Goal: Transaction & Acquisition: Obtain resource

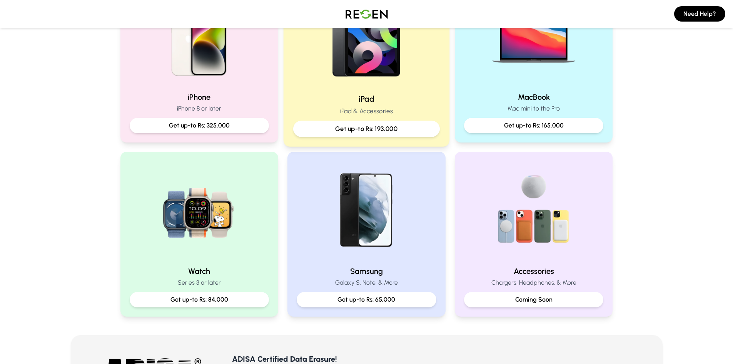
scroll to position [269, 0]
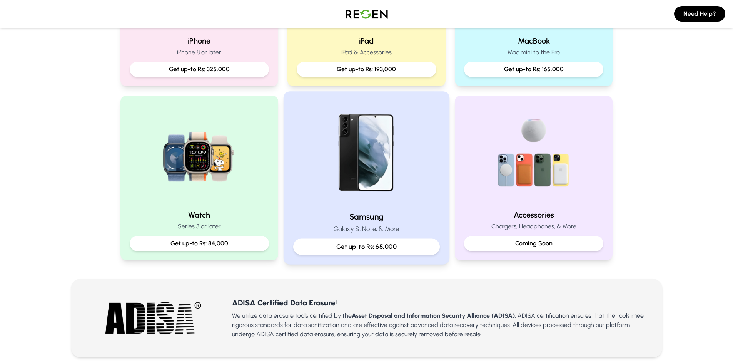
click at [386, 166] on img at bounding box center [367, 153] width 104 height 104
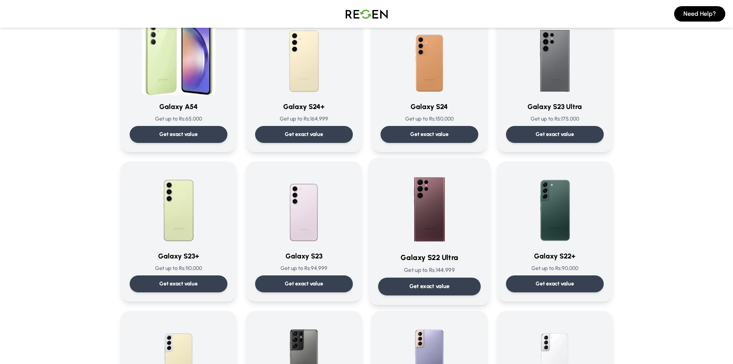
scroll to position [77, 0]
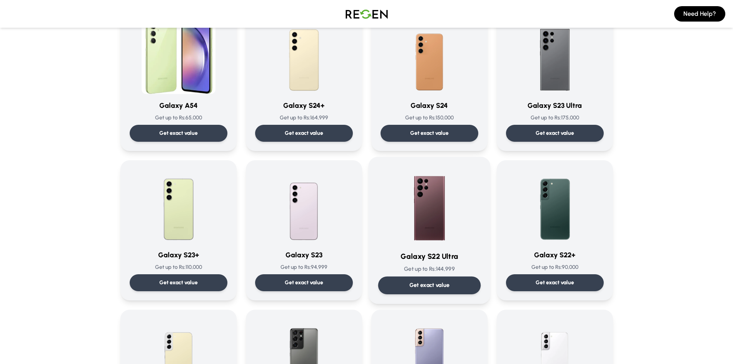
click at [445, 194] on img at bounding box center [430, 205] width 78 height 78
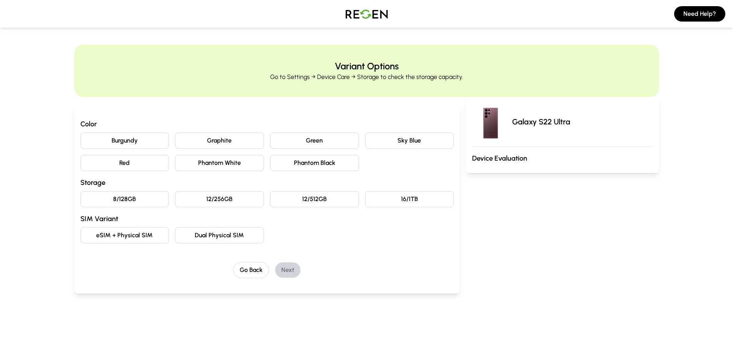
click at [238, 142] on button "Graphite" at bounding box center [219, 140] width 89 height 16
click at [220, 200] on button "12/256GB" at bounding box center [219, 199] width 89 height 16
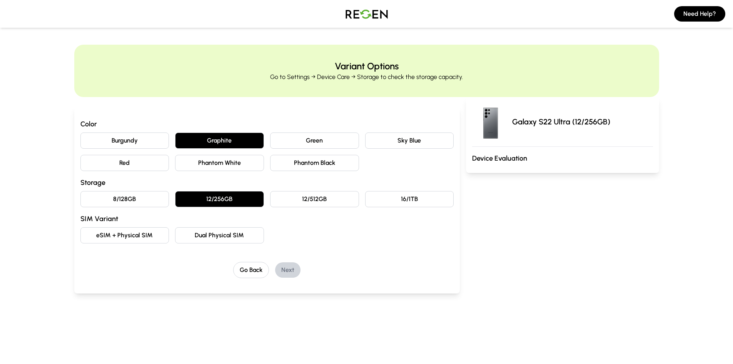
click at [127, 236] on button "eSIM + Physical SIM" at bounding box center [124, 235] width 89 height 16
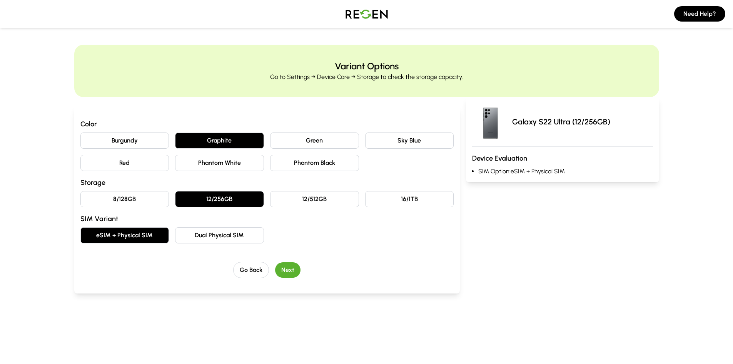
click at [289, 269] on button "Next" at bounding box center [287, 269] width 25 height 15
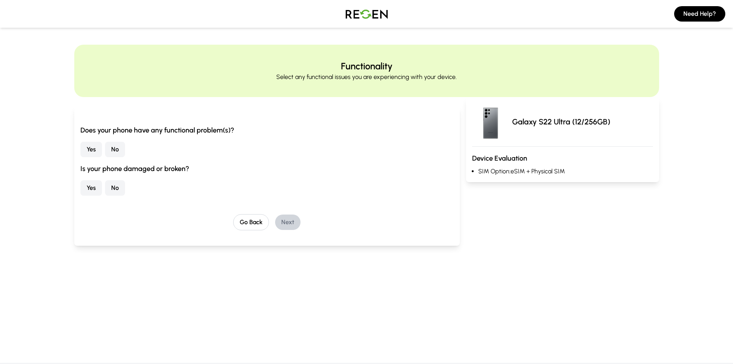
click at [119, 145] on button "No" at bounding box center [115, 149] width 20 height 15
click at [110, 187] on button "No" at bounding box center [115, 187] width 20 height 15
click at [290, 221] on button "Next" at bounding box center [287, 221] width 25 height 15
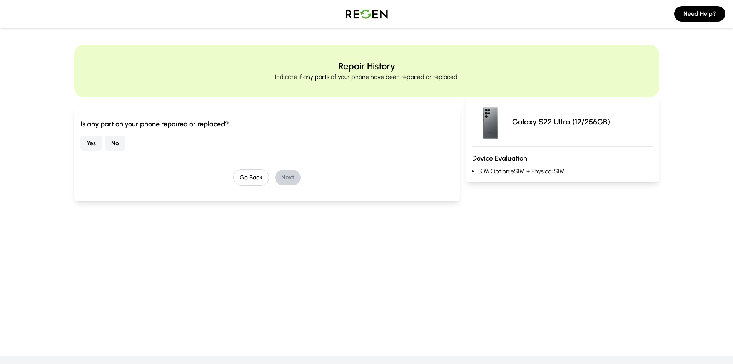
click at [118, 143] on button "No" at bounding box center [115, 143] width 20 height 15
click at [287, 176] on button "Next" at bounding box center [287, 177] width 25 height 15
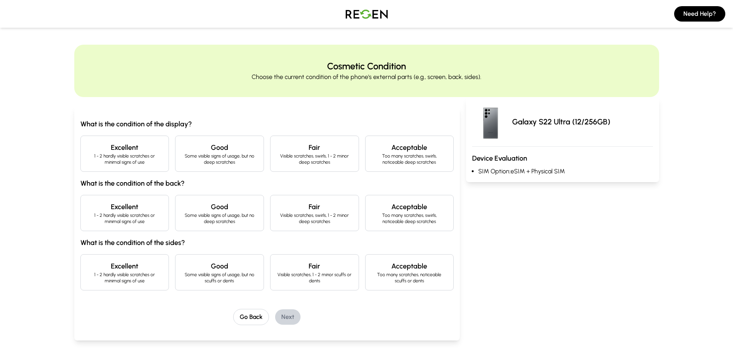
click at [136, 158] on p "1 - 2 hardly visible scratches or minimal signs of use" at bounding box center [125, 159] width 76 height 12
click at [146, 221] on p "1 - 2 hardly visible scratches or minimal signs of use" at bounding box center [125, 218] width 76 height 12
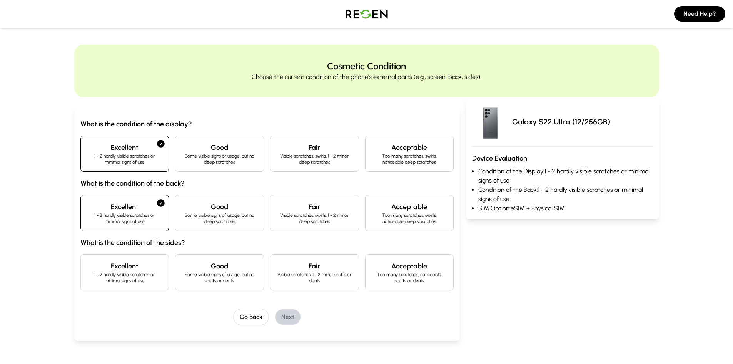
click at [157, 271] on p "1 - 2 hardly visible scratches or minimal signs of use" at bounding box center [125, 277] width 76 height 12
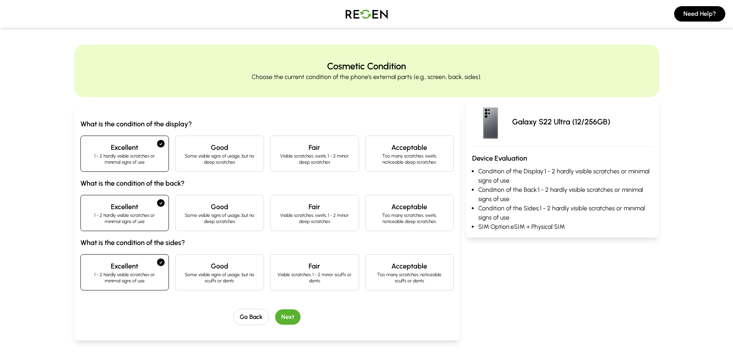
click at [285, 316] on button "Next" at bounding box center [287, 316] width 25 height 15
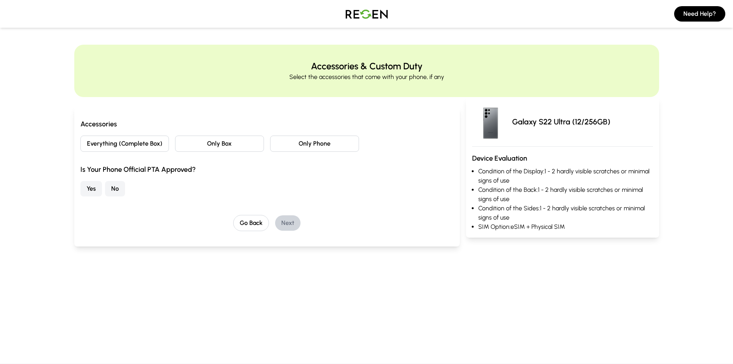
click at [293, 144] on button "Only Phone" at bounding box center [314, 144] width 89 height 16
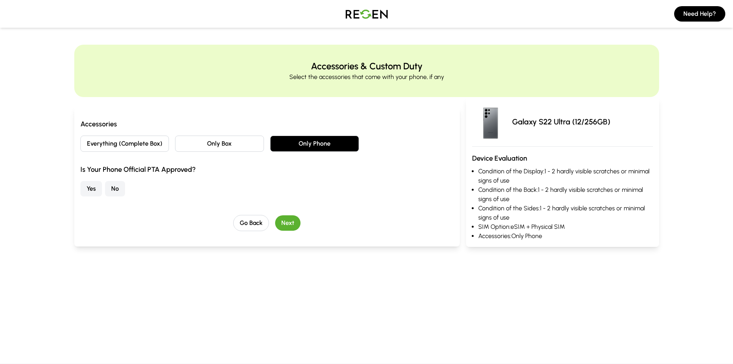
click at [88, 185] on button "Yes" at bounding box center [91, 188] width 22 height 15
click at [289, 220] on button "Next" at bounding box center [287, 222] width 25 height 15
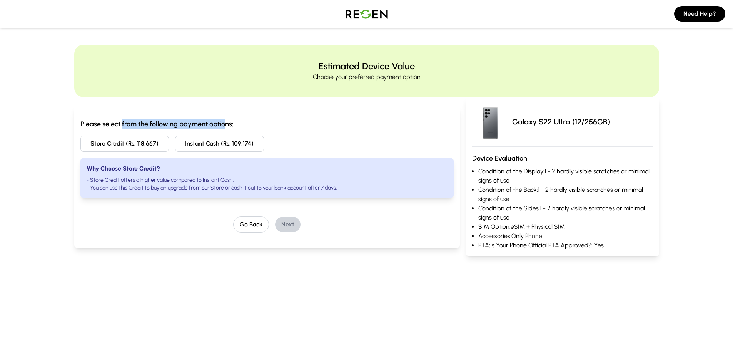
drag, startPoint x: 129, startPoint y: 121, endPoint x: 225, endPoint y: 121, distance: 95.9
click at [225, 121] on h3 "Please select from the following payment options:" at bounding box center [267, 124] width 374 height 11
click at [253, 121] on h3 "Please select from the following payment options:" at bounding box center [267, 124] width 374 height 11
drag, startPoint x: 120, startPoint y: 166, endPoint x: 177, endPoint y: 165, distance: 57.4
click at [144, 165] on strong "Why Choose Store Credit?" at bounding box center [124, 168] width 74 height 7
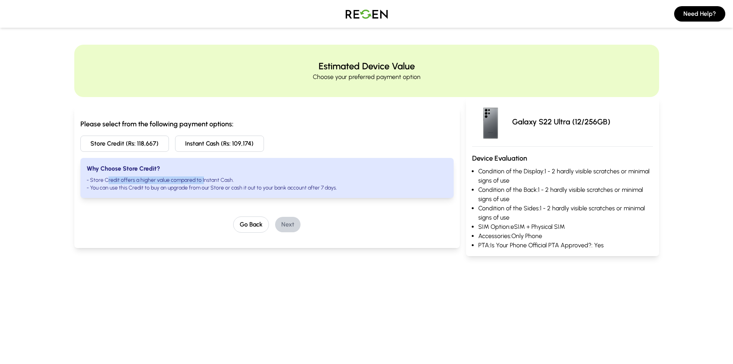
drag, startPoint x: 109, startPoint y: 181, endPoint x: 203, endPoint y: 181, distance: 94.3
click at [203, 181] on li "- Store Credit offers a higher value compared to Instant Cash." at bounding box center [268, 180] width 362 height 8
drag, startPoint x: 109, startPoint y: 188, endPoint x: 319, endPoint y: 188, distance: 209.8
click at [319, 188] on li "- You can use this Credit to buy an upgrade from our Store or cash it out to yo…" at bounding box center [268, 188] width 362 height 8
click at [412, 128] on h3 "Please select from the following payment options:" at bounding box center [267, 124] width 374 height 11
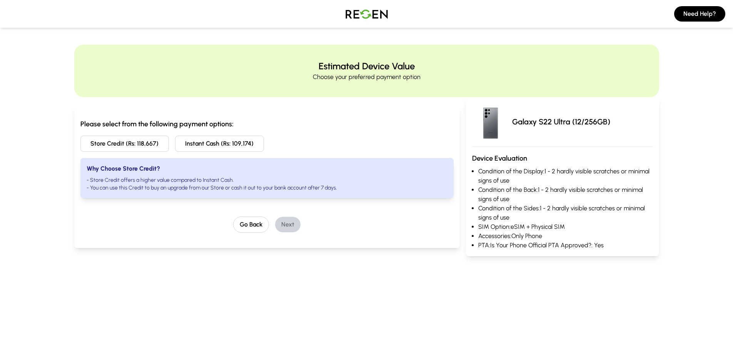
click at [161, 146] on button "Store Credit (Rs: 118,667)" at bounding box center [124, 144] width 89 height 16
click at [284, 227] on button "Next" at bounding box center [287, 224] width 25 height 15
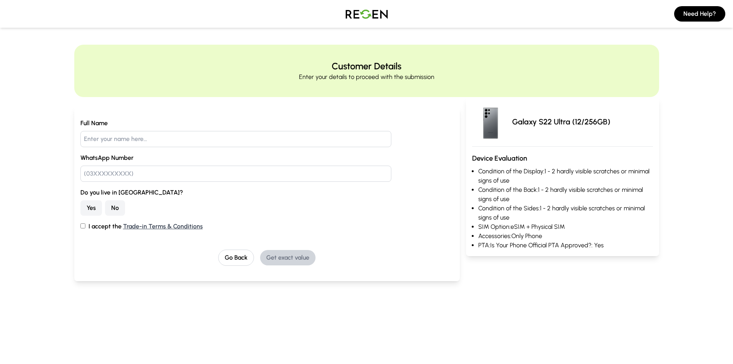
click at [144, 140] on input "text" at bounding box center [235, 139] width 311 height 16
click at [126, 181] on input "text" at bounding box center [235, 174] width 311 height 16
click at [121, 204] on button "No" at bounding box center [115, 207] width 20 height 15
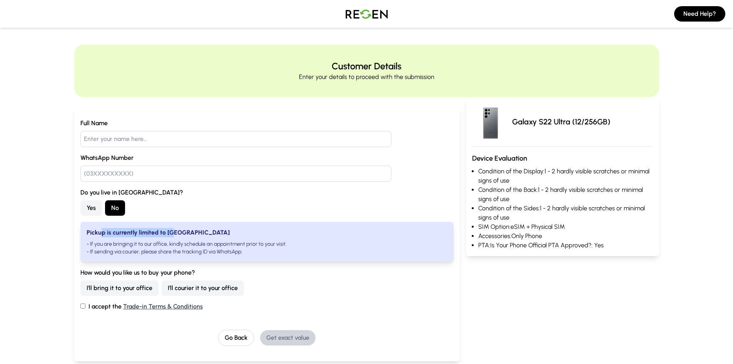
drag, startPoint x: 99, startPoint y: 229, endPoint x: 172, endPoint y: 233, distance: 72.9
click at [172, 233] on strong "Pickup is currently limited to [GEOGRAPHIC_DATA]" at bounding box center [158, 232] width 143 height 7
drag, startPoint x: 110, startPoint y: 241, endPoint x: 246, endPoint y: 240, distance: 135.5
click at [246, 240] on li "- If you are bringing it to our office, kindly schedule an appointment prior to…" at bounding box center [268, 244] width 362 height 8
drag, startPoint x: 103, startPoint y: 254, endPoint x: 246, endPoint y: 256, distance: 143.2
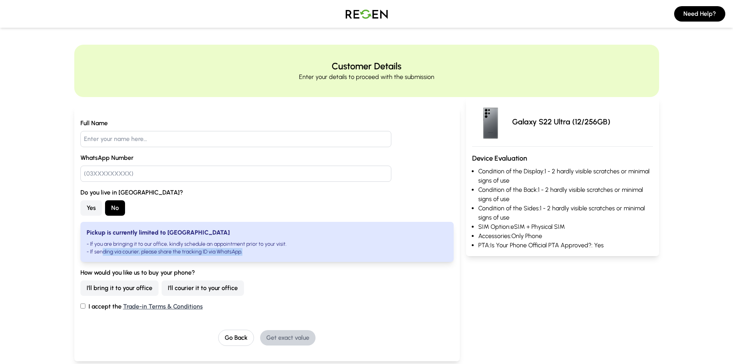
click at [246, 256] on div "Pickup is currently limited to [GEOGRAPHIC_DATA] - If you are bringing it to ou…" at bounding box center [267, 242] width 374 height 40
drag, startPoint x: 93, startPoint y: 271, endPoint x: 155, endPoint y: 267, distance: 62.5
click at [147, 269] on label "How would you like us to buy your phone?" at bounding box center [267, 272] width 374 height 9
click at [216, 272] on label "How would you like us to buy your phone?" at bounding box center [267, 272] width 374 height 9
click at [249, 336] on button "Go Back" at bounding box center [236, 338] width 36 height 16
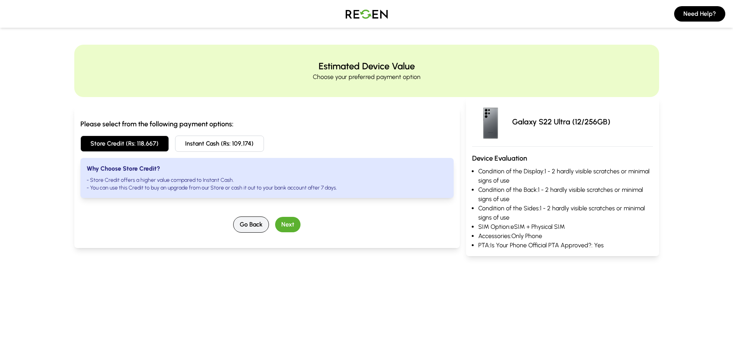
click at [251, 218] on button "Go Back" at bounding box center [251, 224] width 36 height 16
